Goal: Task Accomplishment & Management: Complete application form

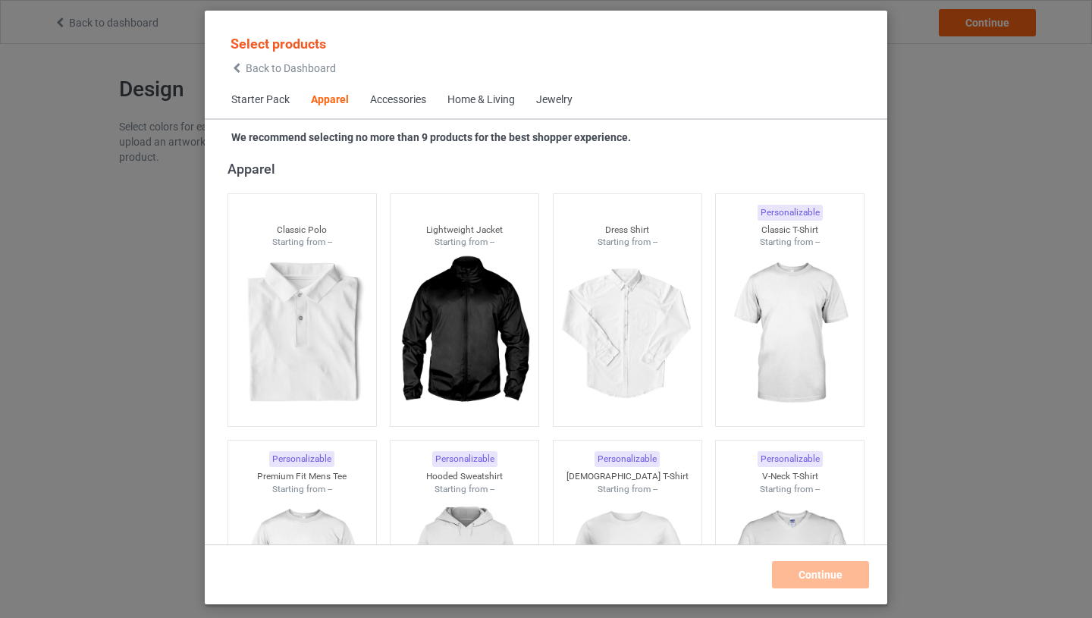
click at [257, 96] on span "Starter Pack" at bounding box center [261, 100] width 80 height 36
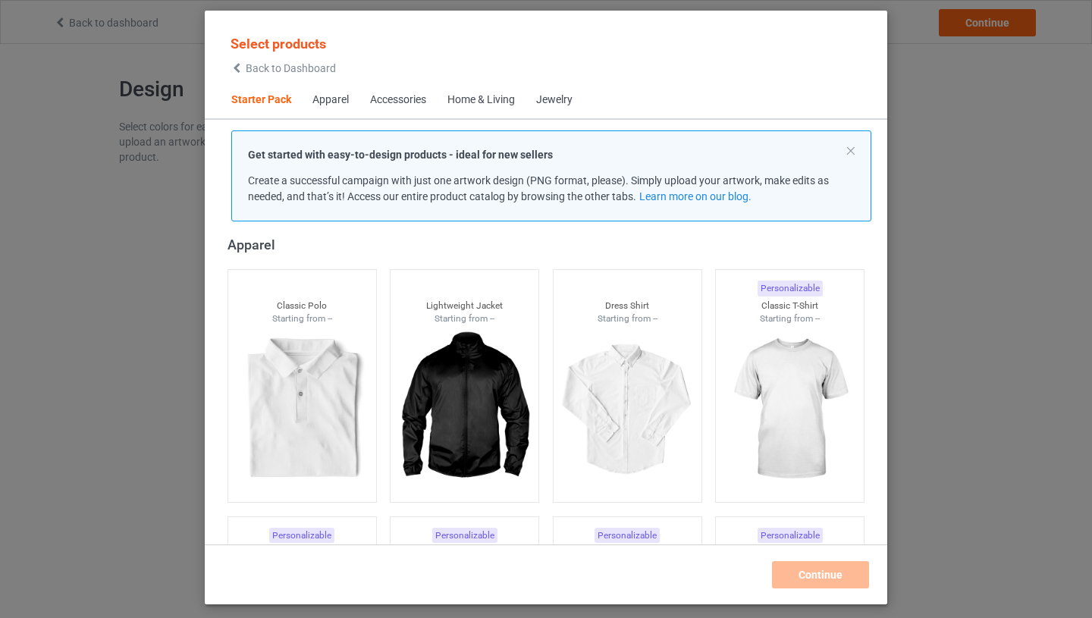
scroll to position [19, 0]
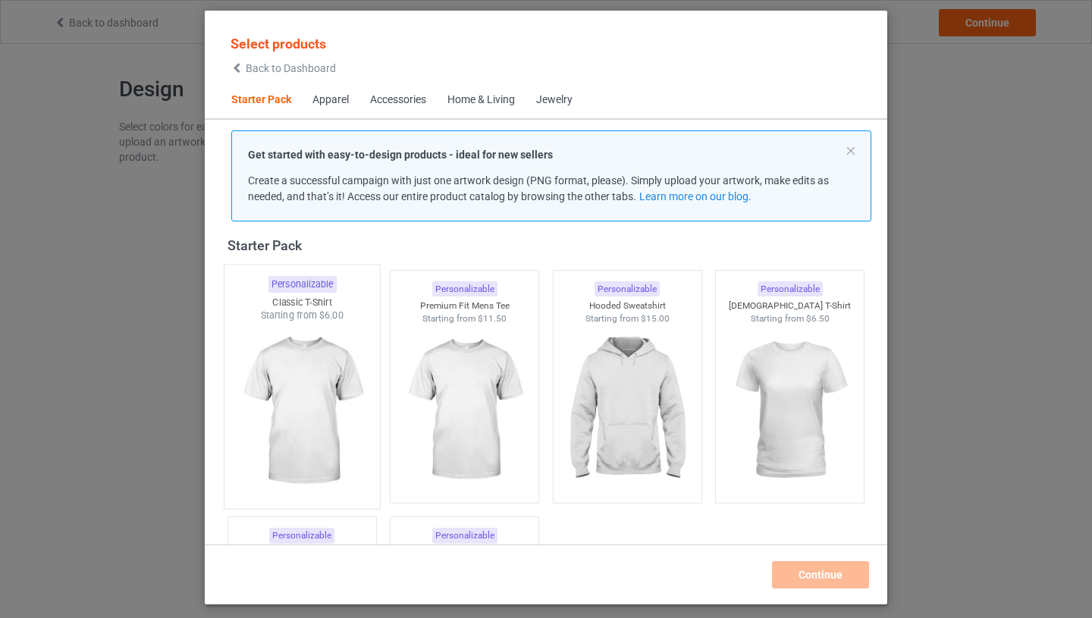
click at [319, 358] on img at bounding box center [302, 411] width 143 height 178
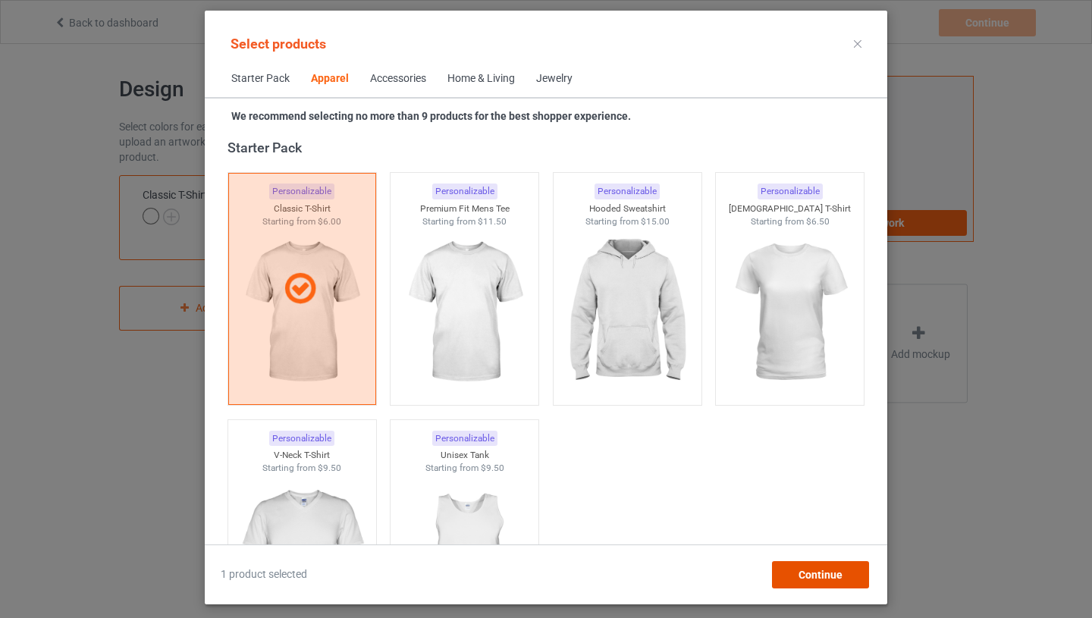
click at [807, 576] on span "Continue" at bounding box center [820, 575] width 44 height 12
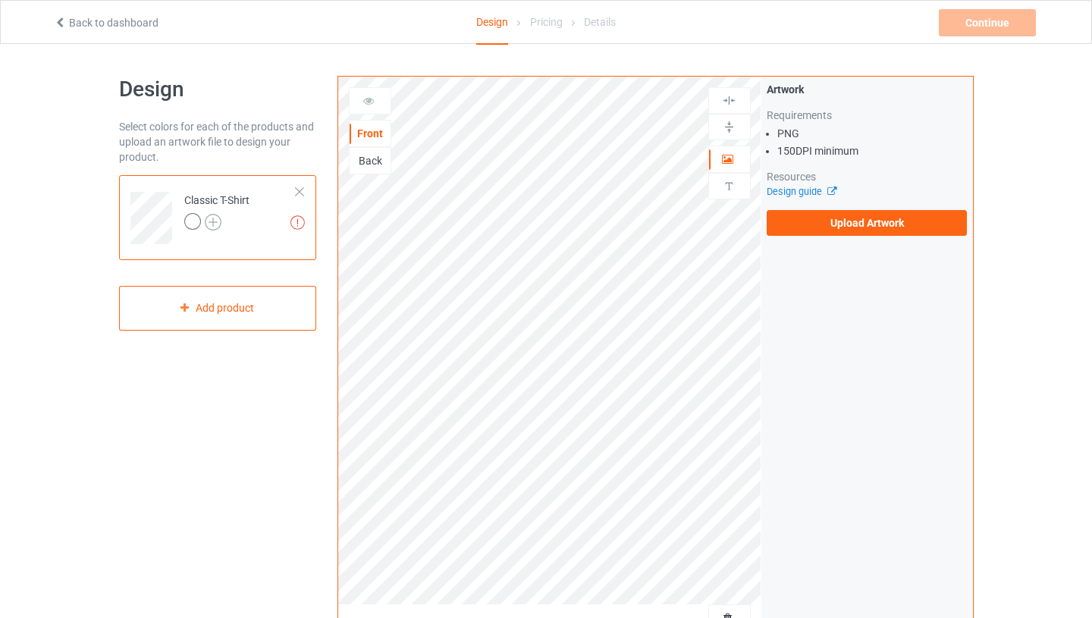
click at [215, 219] on img at bounding box center [213, 222] width 17 height 17
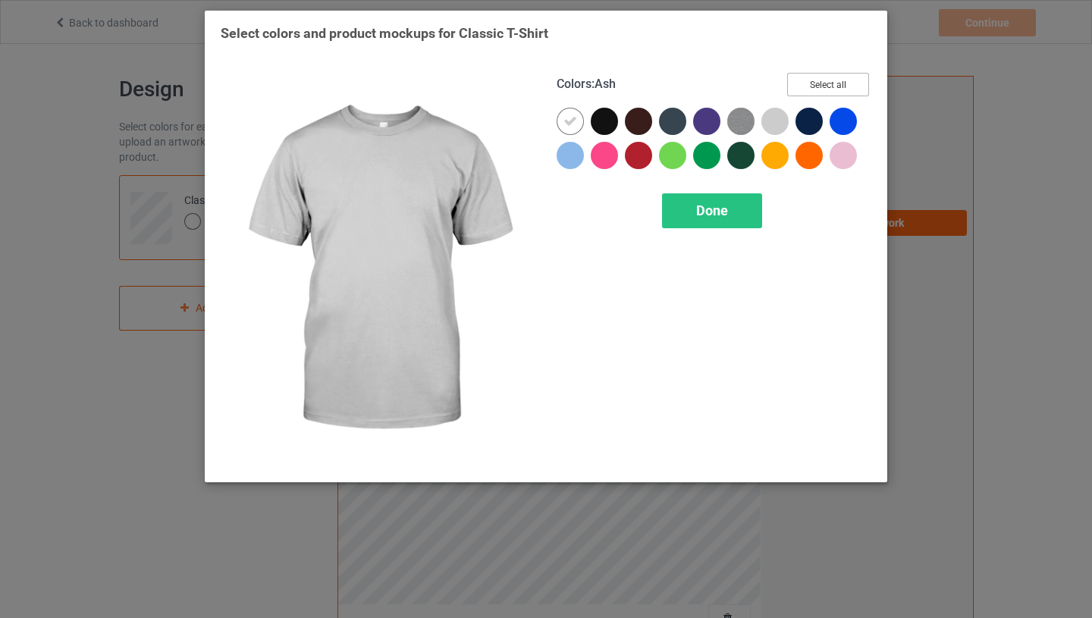
click at [822, 81] on button "Select all" at bounding box center [828, 85] width 82 height 24
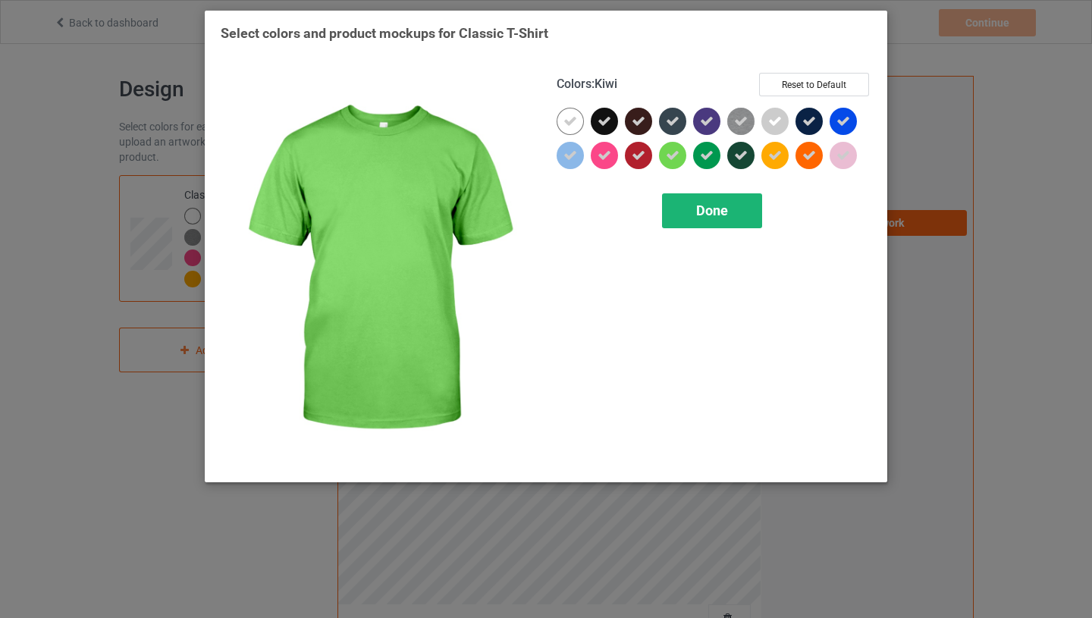
click at [682, 210] on div "Done" at bounding box center [712, 210] width 100 height 35
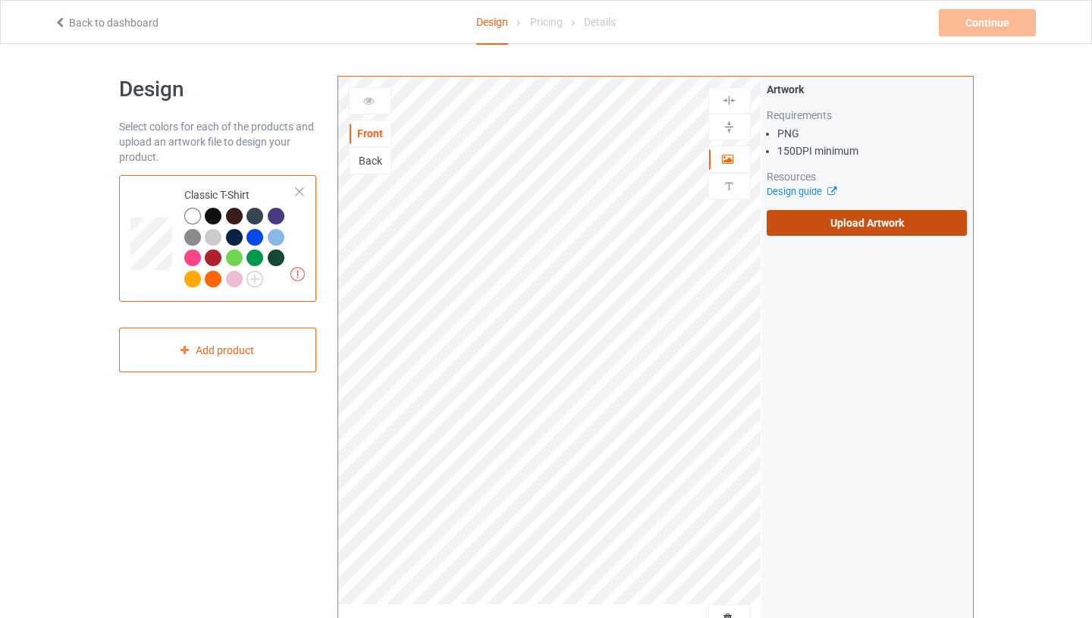
click at [852, 213] on label "Upload Artwork" at bounding box center [867, 223] width 201 height 26
click at [0, 0] on input "Upload Artwork" at bounding box center [0, 0] width 0 height 0
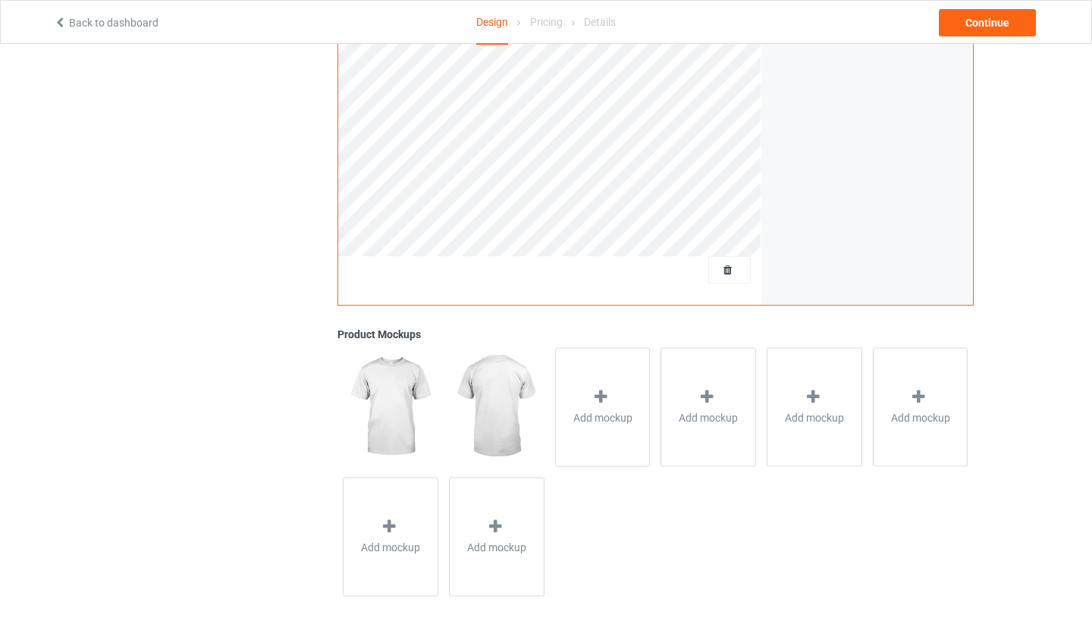
scroll to position [363, 0]
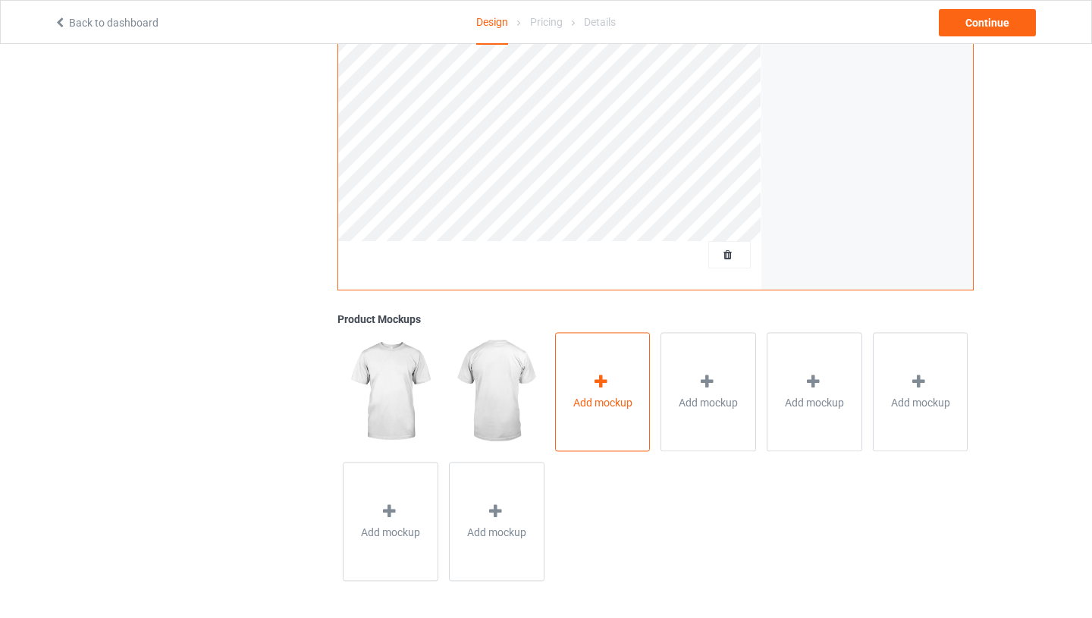
click at [558, 402] on div "Add mockup" at bounding box center [603, 391] width 96 height 119
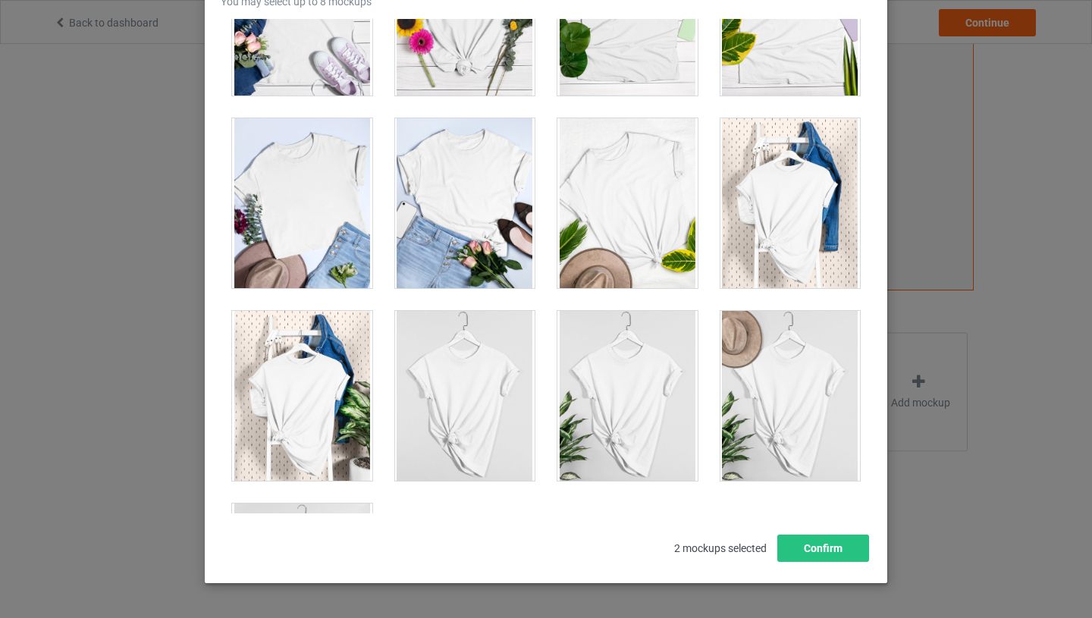
scroll to position [21655, 0]
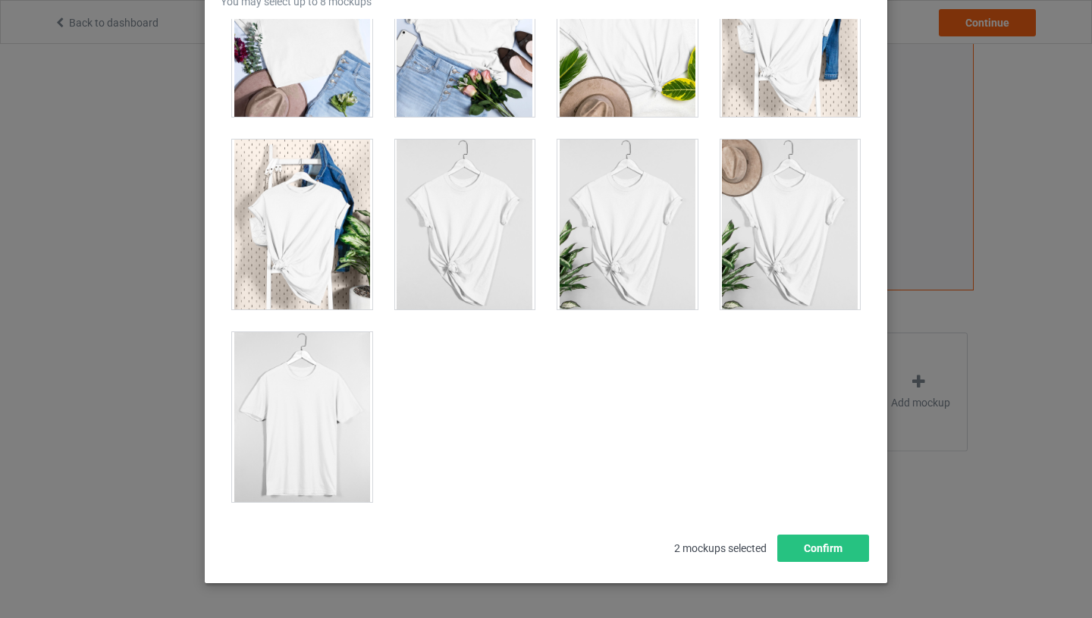
click at [359, 411] on div at bounding box center [302, 417] width 140 height 170
click at [844, 549] on button "Confirm" at bounding box center [823, 548] width 92 height 27
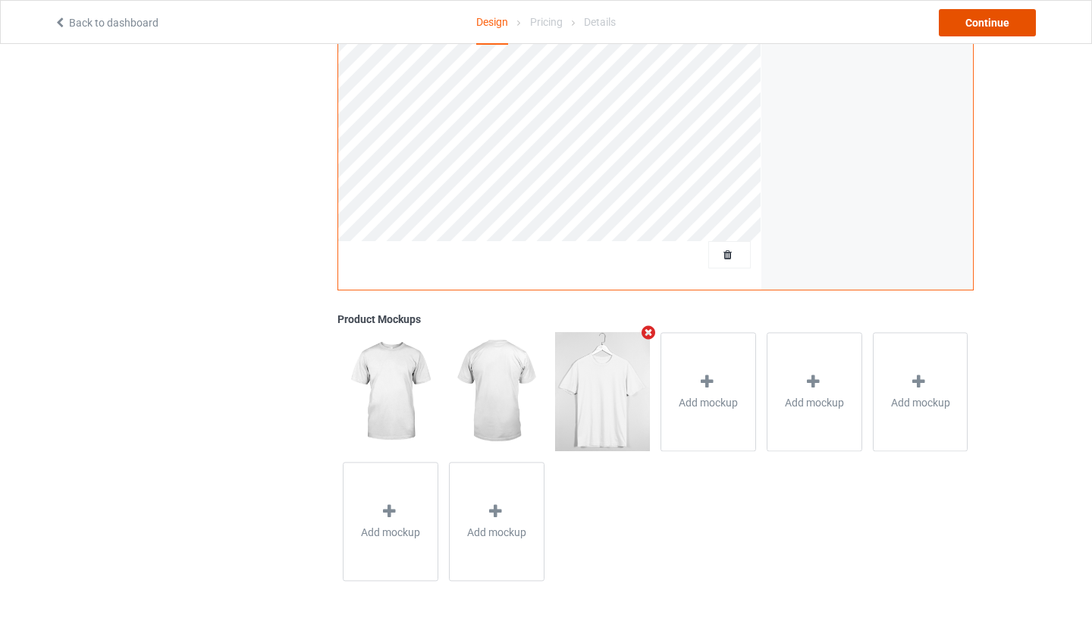
click at [968, 15] on div "Continue" at bounding box center [987, 22] width 97 height 27
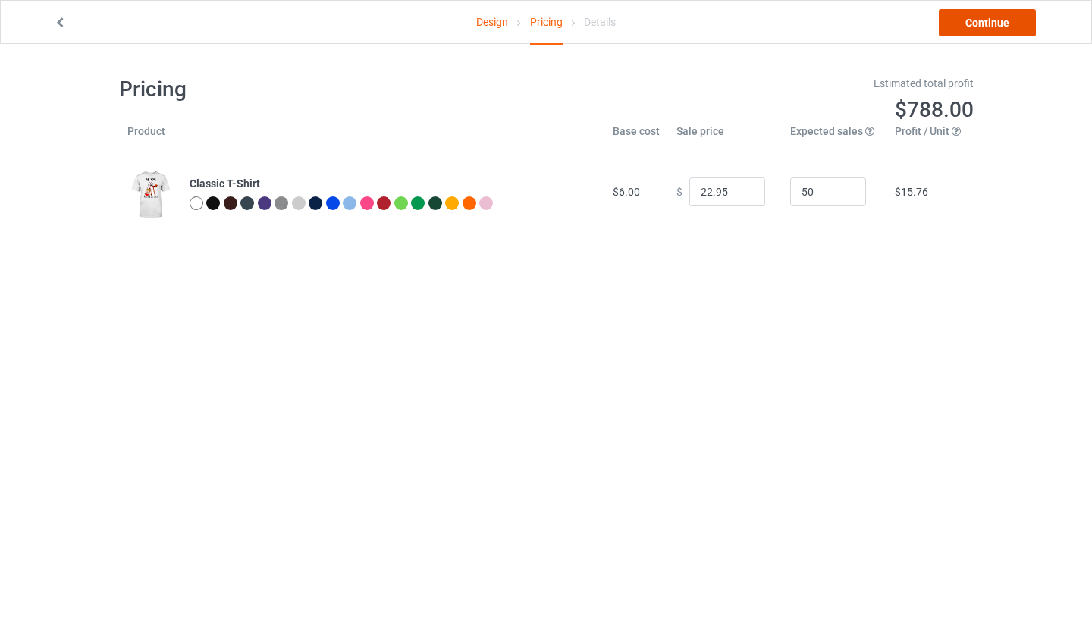
click at [993, 24] on link "Continue" at bounding box center [987, 22] width 97 height 27
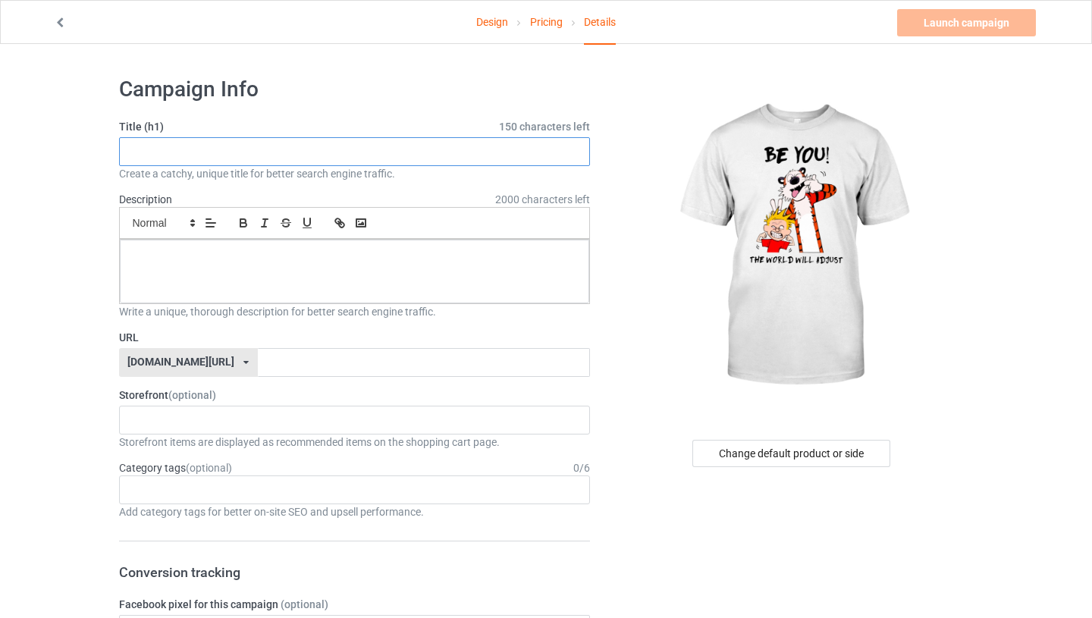
click at [418, 153] on input "text" at bounding box center [355, 151] width 472 height 29
paste input "[PERSON_NAME] and [PERSON_NAME] be you"
type input "[PERSON_NAME] and [PERSON_NAME] be you"
click at [306, 257] on p at bounding box center [355, 256] width 446 height 14
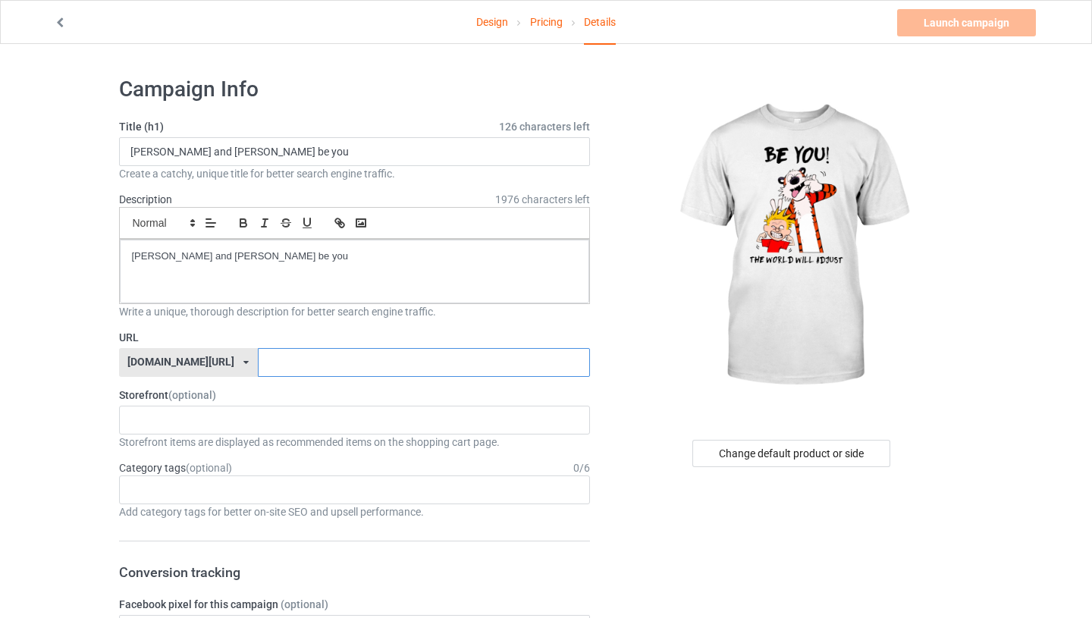
click at [277, 362] on input "text" at bounding box center [424, 362] width 332 height 29
paste input "[PERSON_NAME] and [PERSON_NAME] be you"
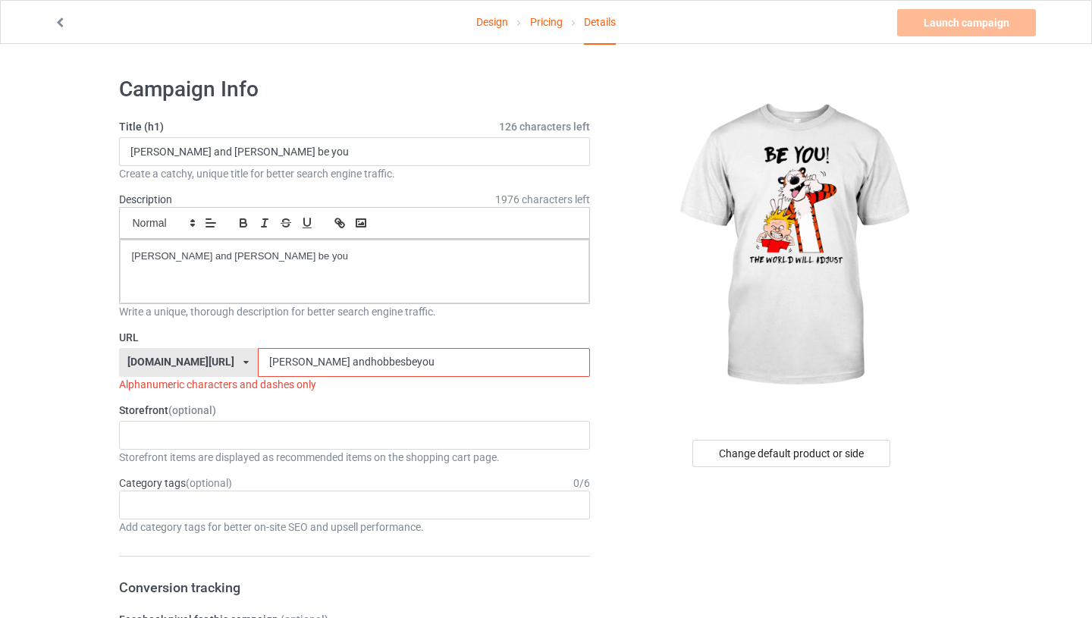
type input "calvinandhobbesbeyou"
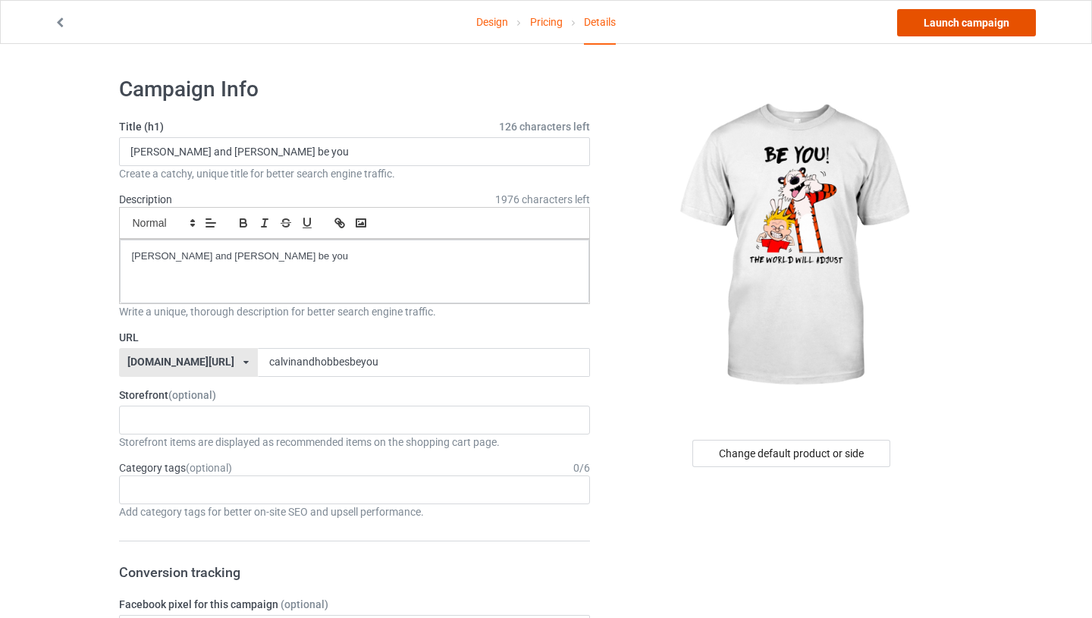
click at [978, 25] on link "Launch campaign" at bounding box center [966, 22] width 139 height 27
